Goal: Book appointment/travel/reservation

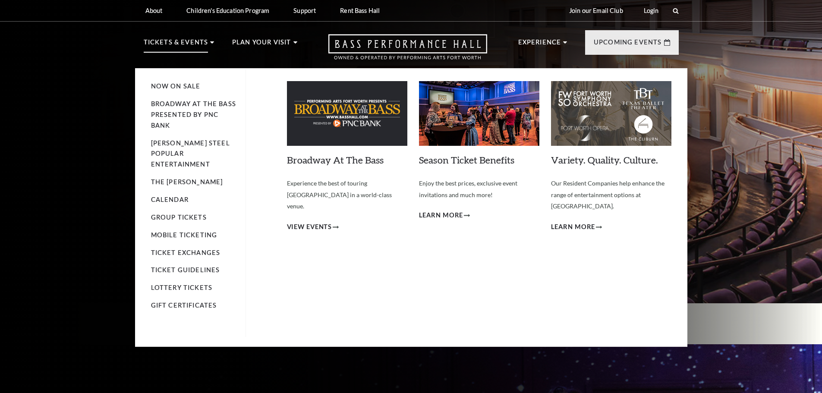
click at [169, 195] on li "Calendar" at bounding box center [194, 200] width 86 height 11
click at [180, 196] on link "Calendar" at bounding box center [170, 199] width 38 height 7
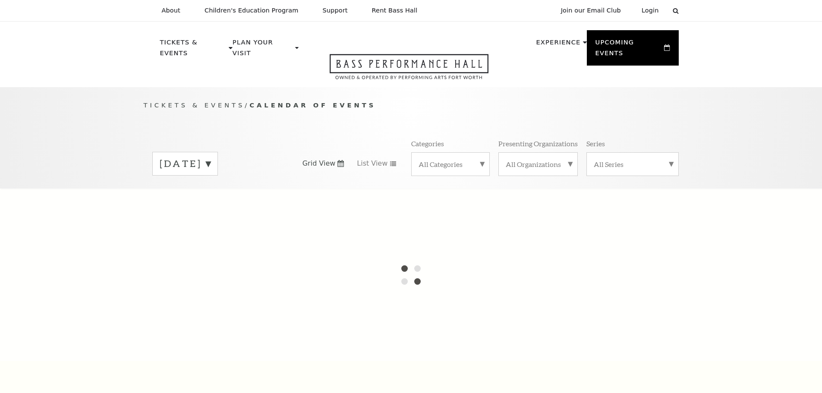
click at [208, 157] on label "September 2025" at bounding box center [185, 163] width 51 height 13
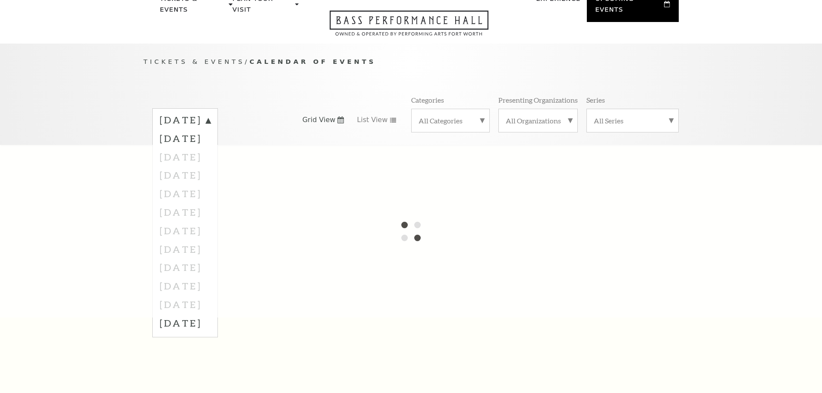
scroll to position [43, 0]
click at [114, 129] on div "Tickets & Events / Calendar of Events September 2025 October 2025 November 2025…" at bounding box center [411, 94] width 822 height 101
click at [203, 109] on div "September 2025 October 2025 November 2025 December 2025 January 2026 February 2…" at bounding box center [215, 120] width 127 height 23
click at [211, 114] on label "September 2025" at bounding box center [185, 122] width 51 height 16
click at [211, 114] on label "September 2025" at bounding box center [185, 120] width 51 height 13
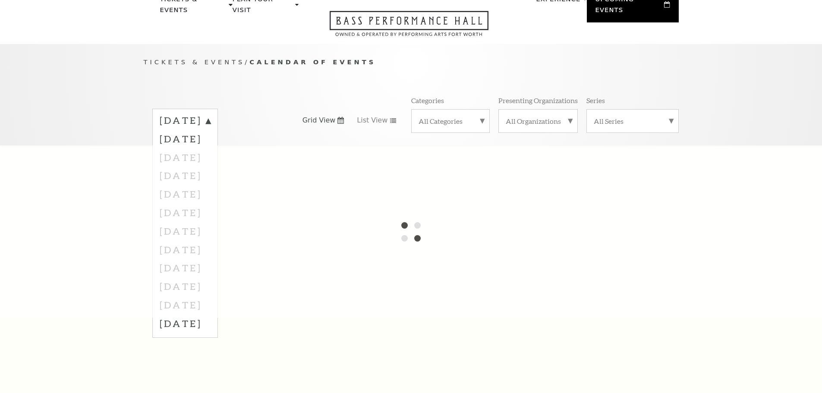
click at [211, 114] on label "September 2025" at bounding box center [185, 122] width 51 height 16
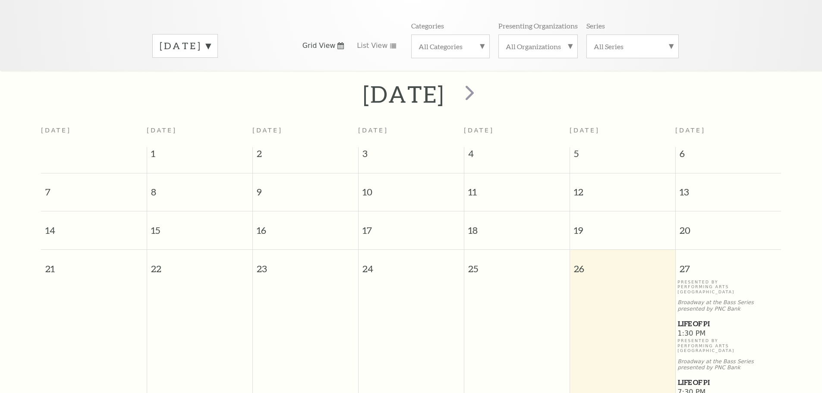
scroll to position [76, 0]
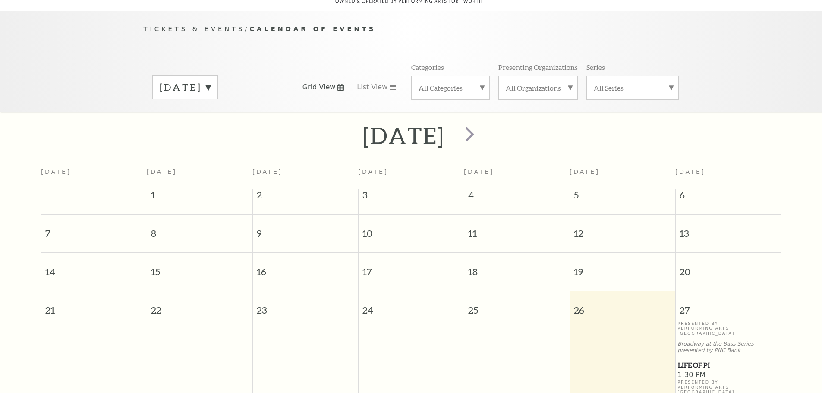
click at [596, 120] on div "September 2025" at bounding box center [411, 135] width 822 height 31
click at [218, 76] on div "September 2025" at bounding box center [185, 88] width 66 height 24
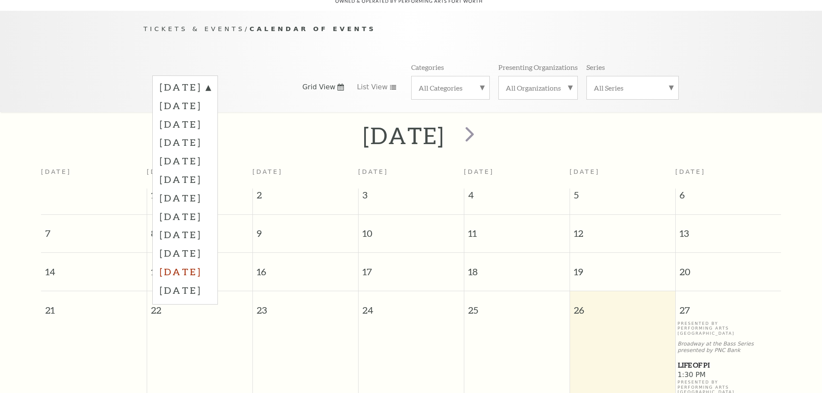
click at [201, 264] on label "July 2026" at bounding box center [185, 271] width 51 height 19
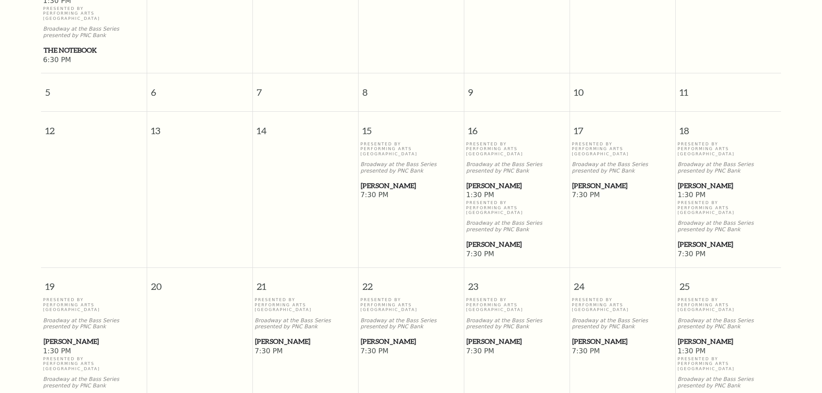
scroll to position [422, 0]
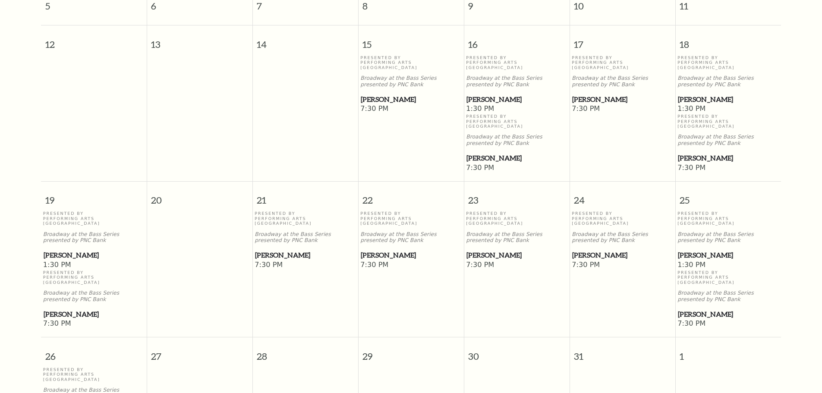
click at [56, 309] on span "[PERSON_NAME]" at bounding box center [94, 314] width 101 height 11
click at [65, 309] on span "[PERSON_NAME]" at bounding box center [94, 314] width 101 height 11
click at [55, 309] on span "[PERSON_NAME]" at bounding box center [94, 314] width 101 height 11
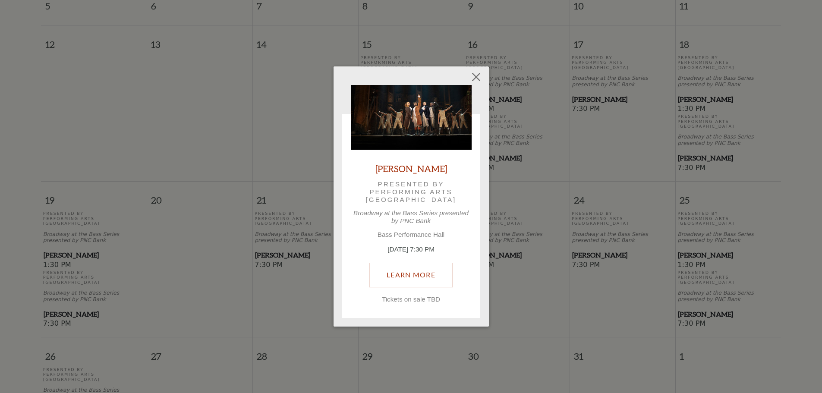
click at [419, 275] on link "Learn More" at bounding box center [411, 275] width 84 height 24
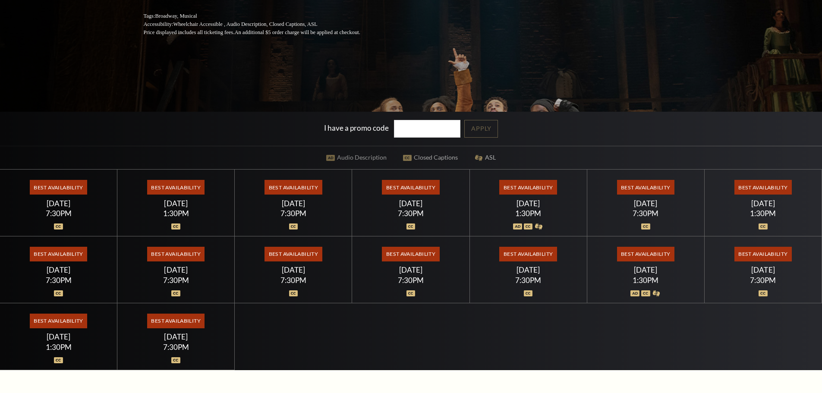
scroll to position [216, 0]
